Goal: Check status: Check status

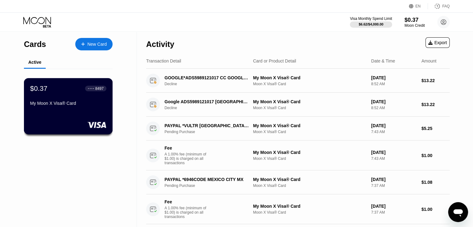
click at [62, 105] on div "My Moon X Visa® Card" at bounding box center [68, 103] width 76 height 5
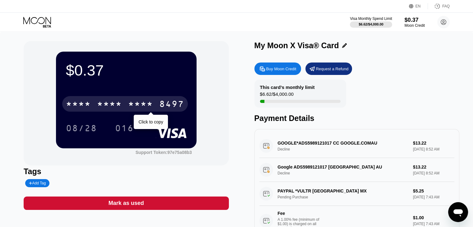
click at [155, 104] on div "* * * * * * * * * * * * 8497" at bounding box center [125, 104] width 126 height 16
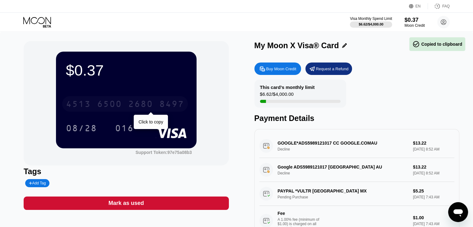
click at [170, 104] on div "8497" at bounding box center [171, 105] width 25 height 10
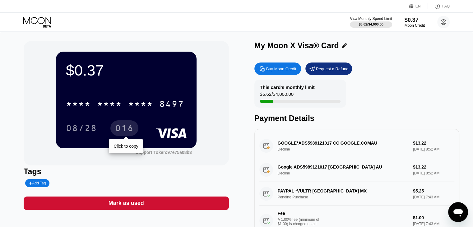
click at [134, 127] on div "016" at bounding box center [124, 128] width 28 height 16
